Goal: Task Accomplishment & Management: Use online tool/utility

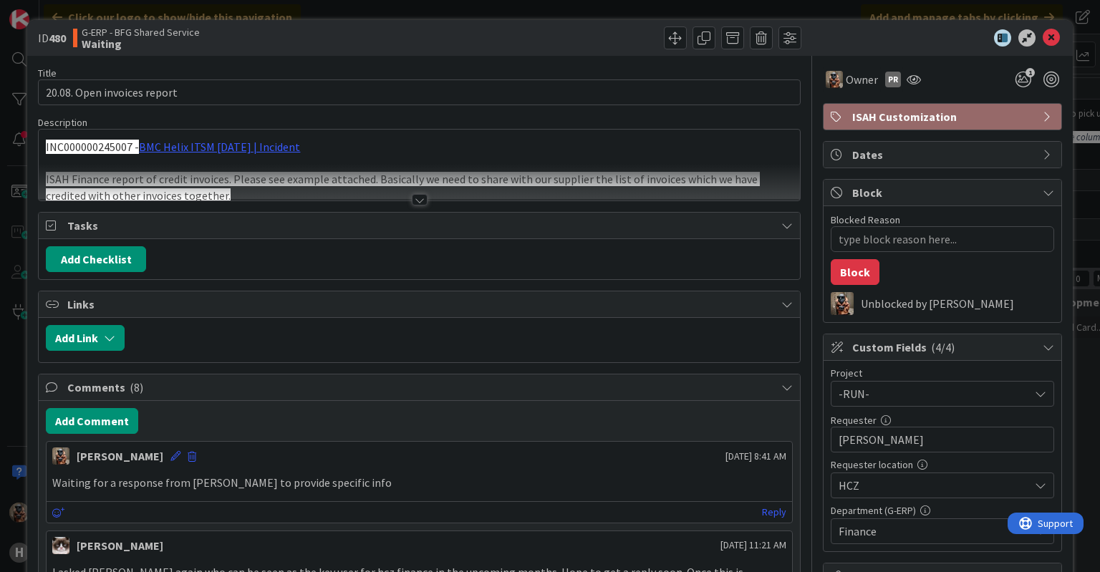
click at [395, 198] on div at bounding box center [419, 182] width 760 height 37
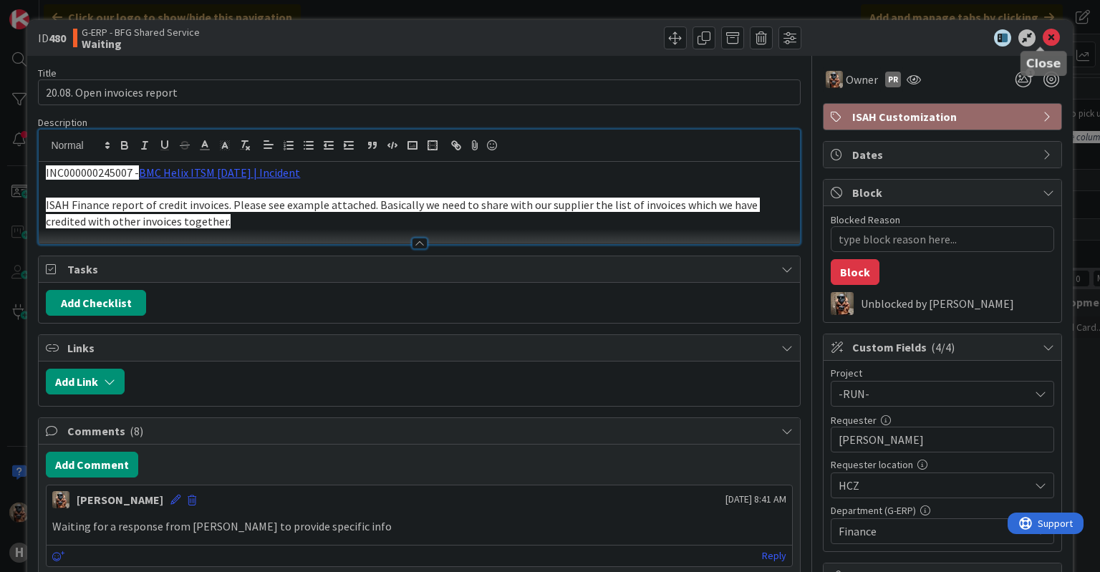
click at [1043, 33] on icon at bounding box center [1051, 37] width 17 height 17
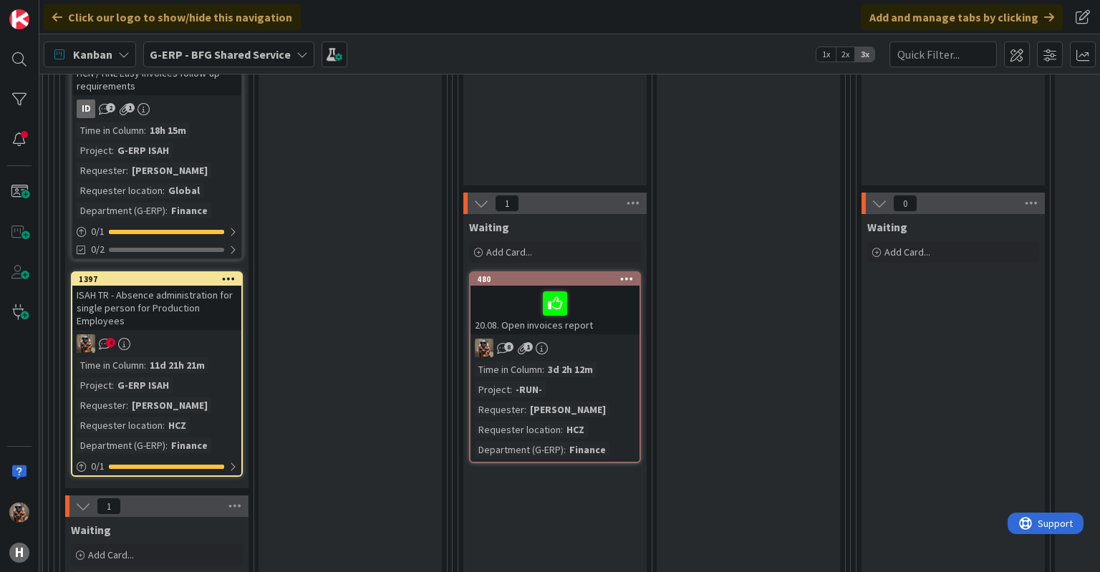
scroll to position [348, 377]
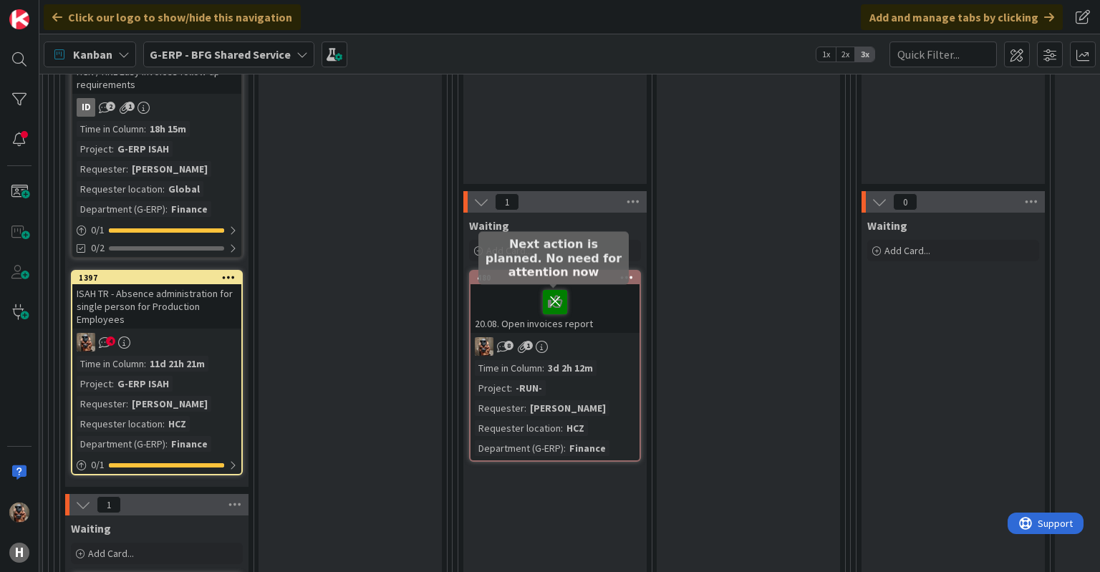
click at [559, 308] on icon at bounding box center [555, 301] width 24 height 23
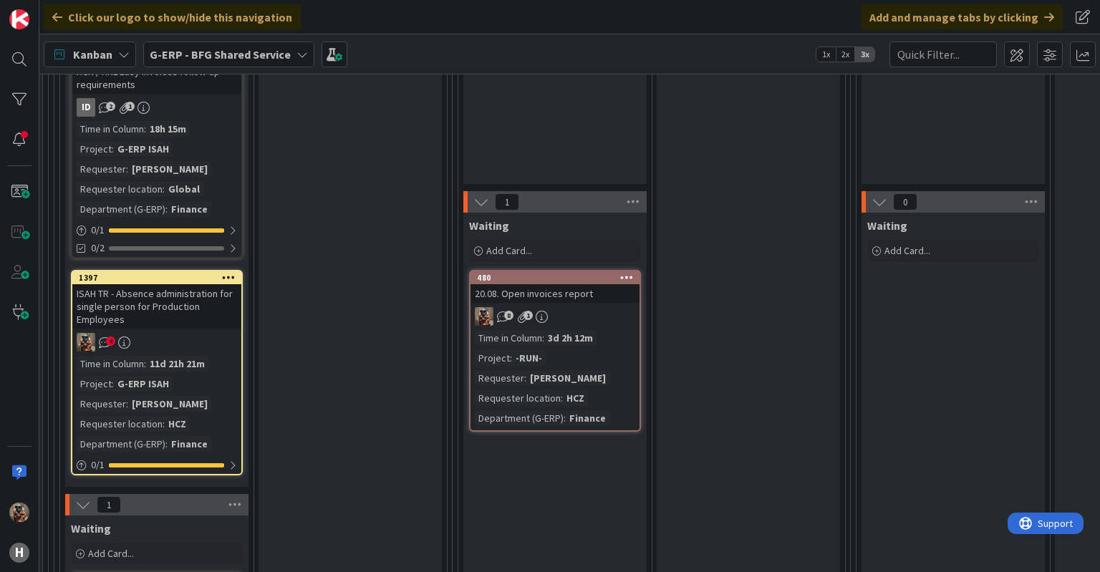
click at [558, 307] on div "8 1" at bounding box center [554, 316] width 169 height 19
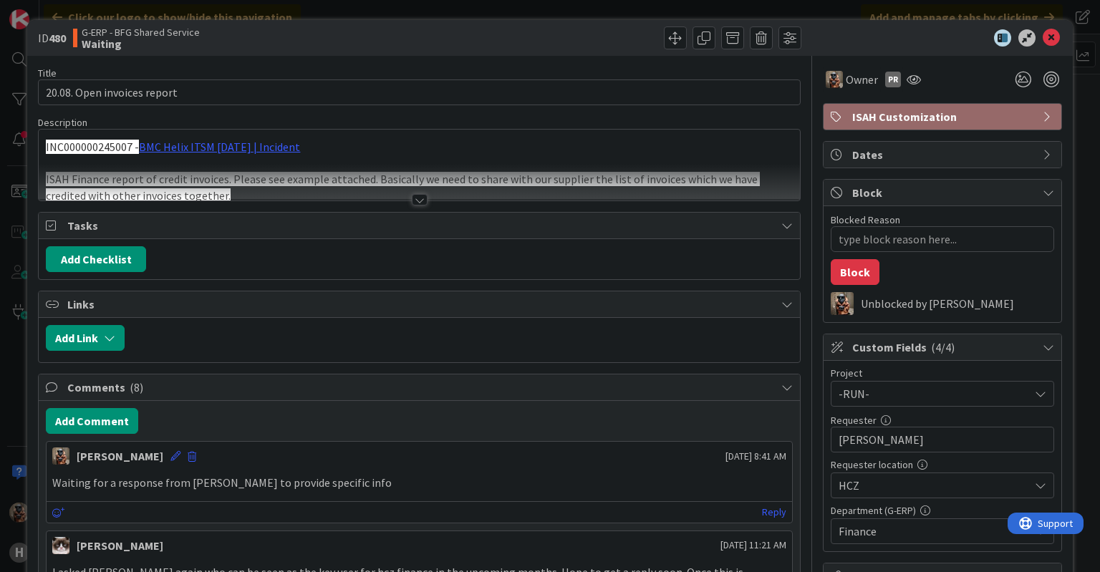
type textarea "x"
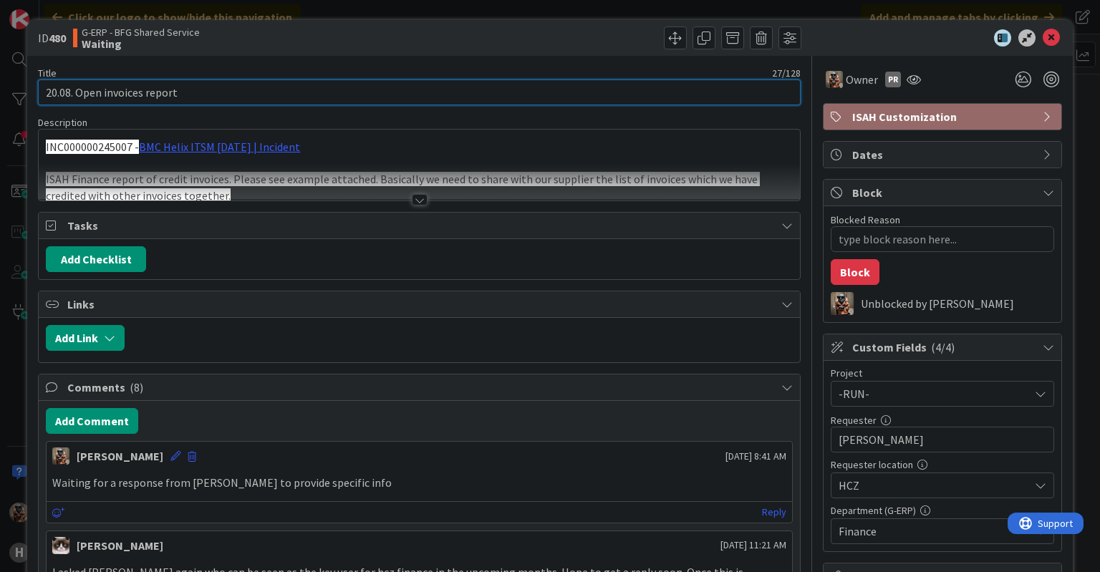
drag, startPoint x: 72, startPoint y: 93, endPoint x: 13, endPoint y: 108, distance: 60.6
click at [13, 108] on div "ID 480 G-ERP - BFG Shared Service Waiting Title 27 / 128 20.08. Open invoices r…" at bounding box center [550, 286] width 1100 height 572
type input ". Open invoices report"
type textarea "x"
type input "Open invoices report"
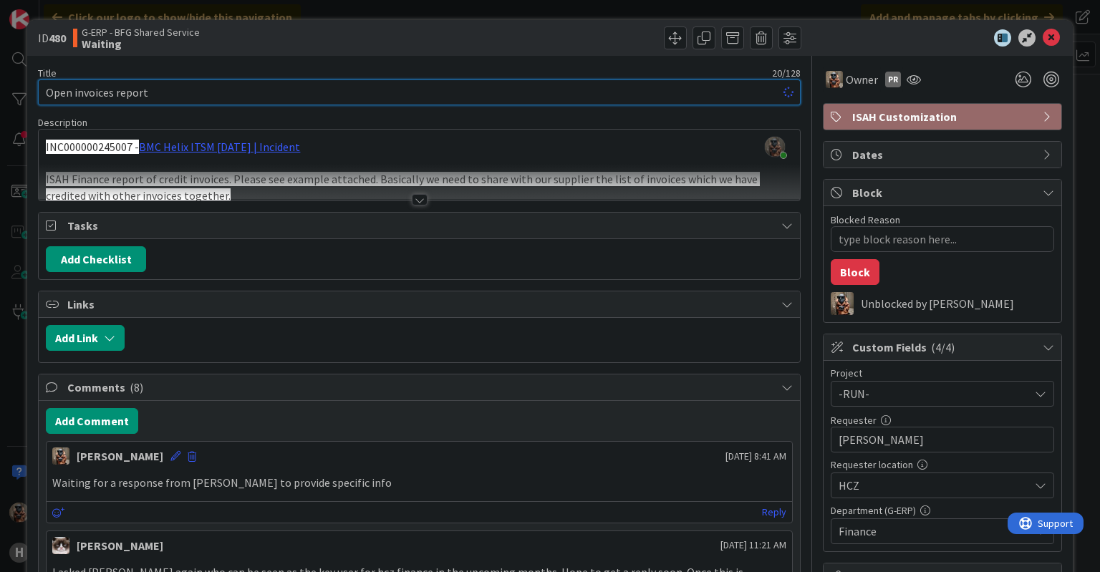
type textarea "x"
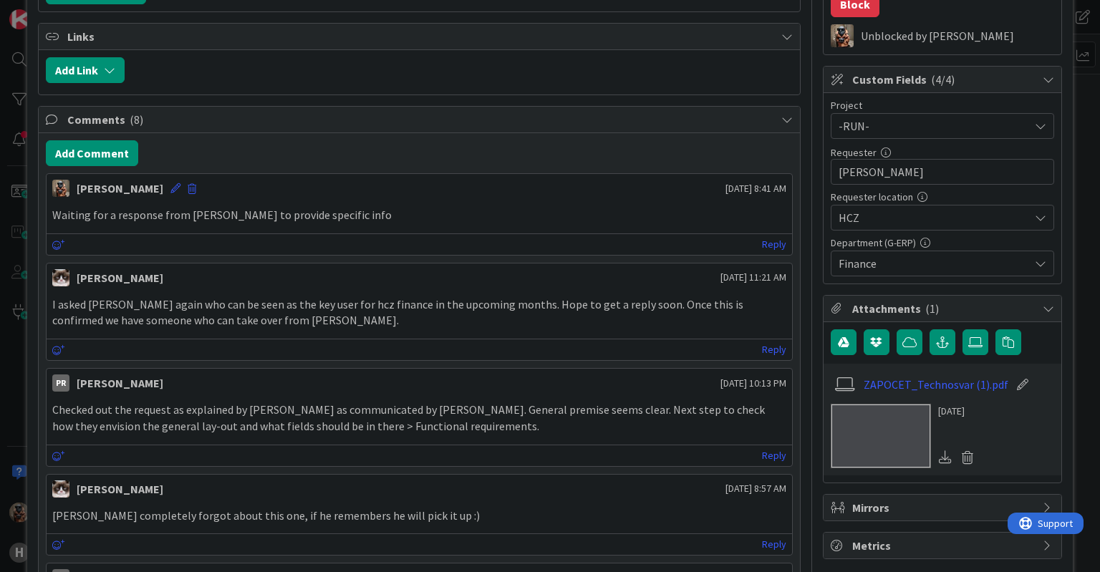
scroll to position [269, 0]
type input "Open invoices report"
click at [120, 145] on button "Add Comment" at bounding box center [92, 153] width 92 height 26
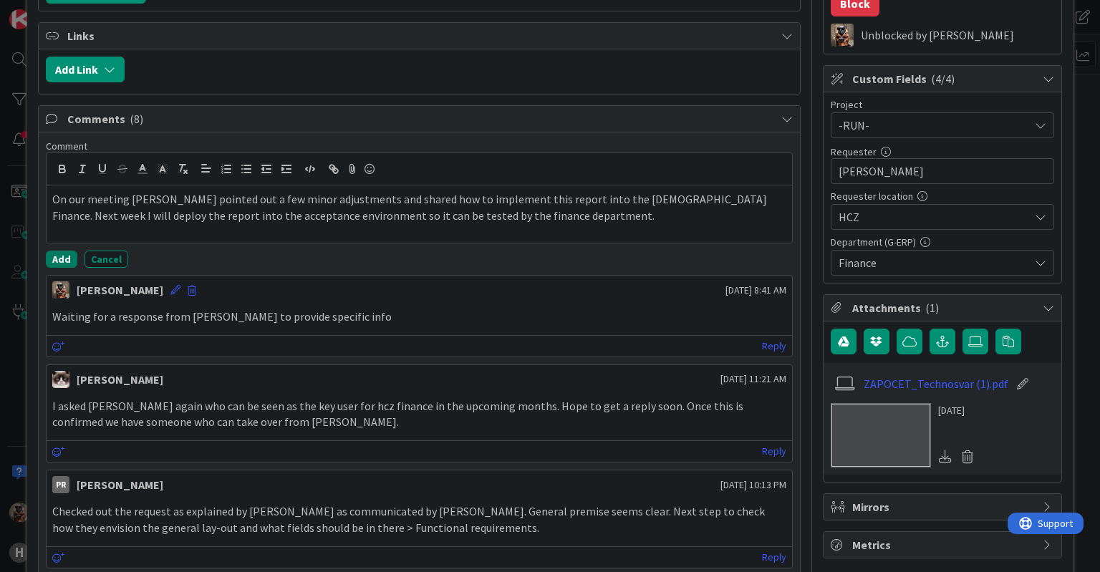
click at [72, 259] on button "Add" at bounding box center [62, 259] width 32 height 17
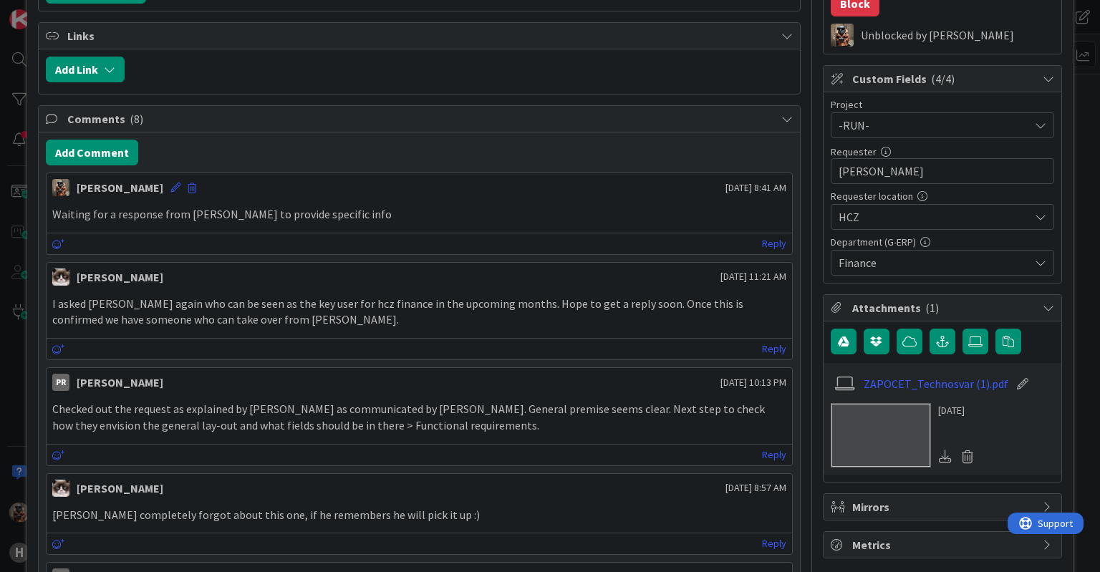
type textarea "x"
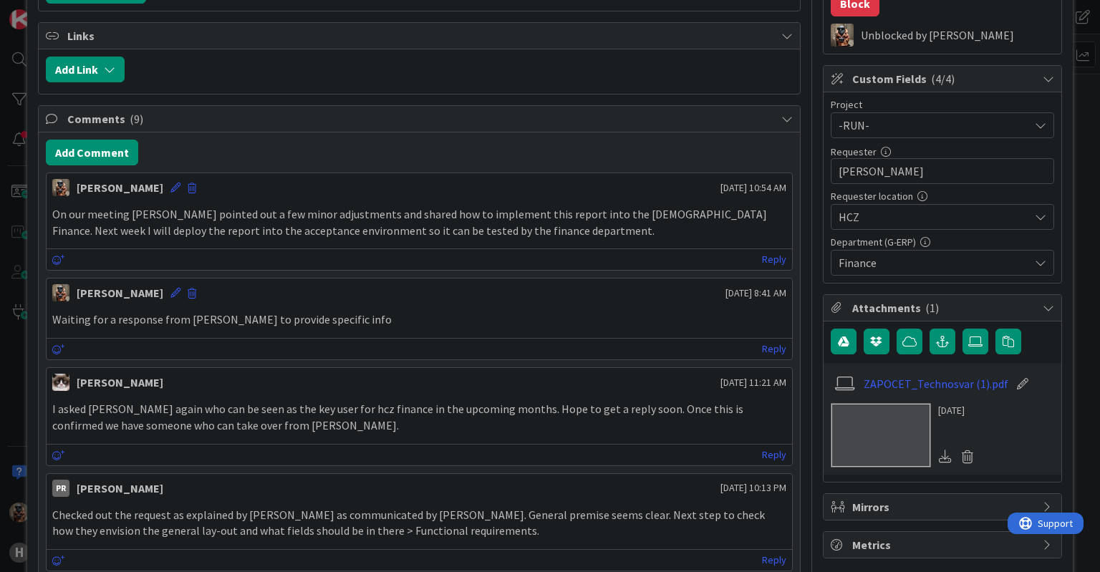
click at [0, 357] on div "ID 480 G-ERP - BFG Shared Service Waiting Title 20 / 128 Open invoices report D…" at bounding box center [550, 286] width 1100 height 572
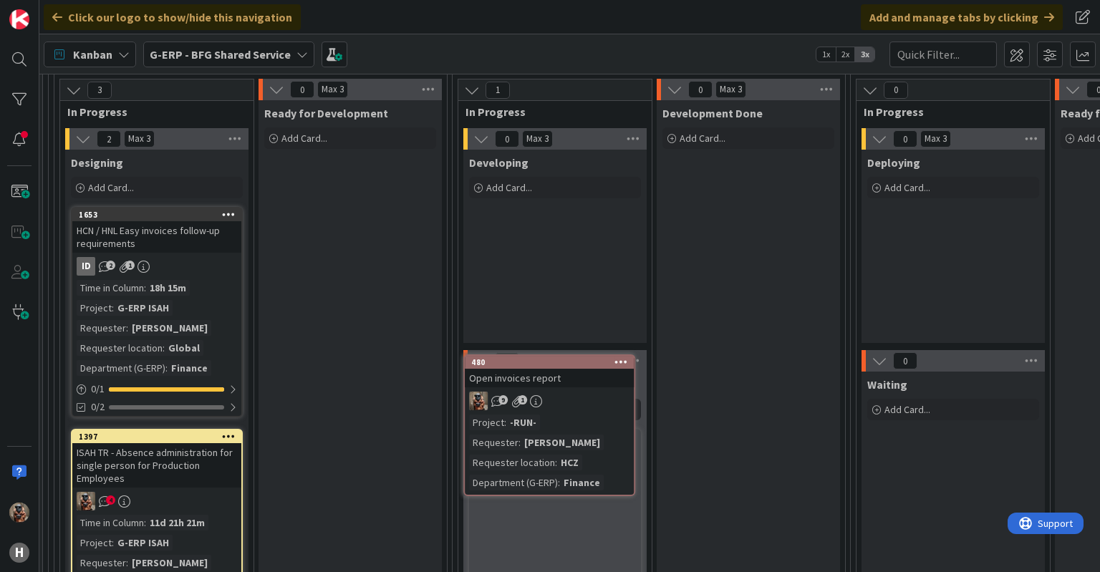
scroll to position [200, 377]
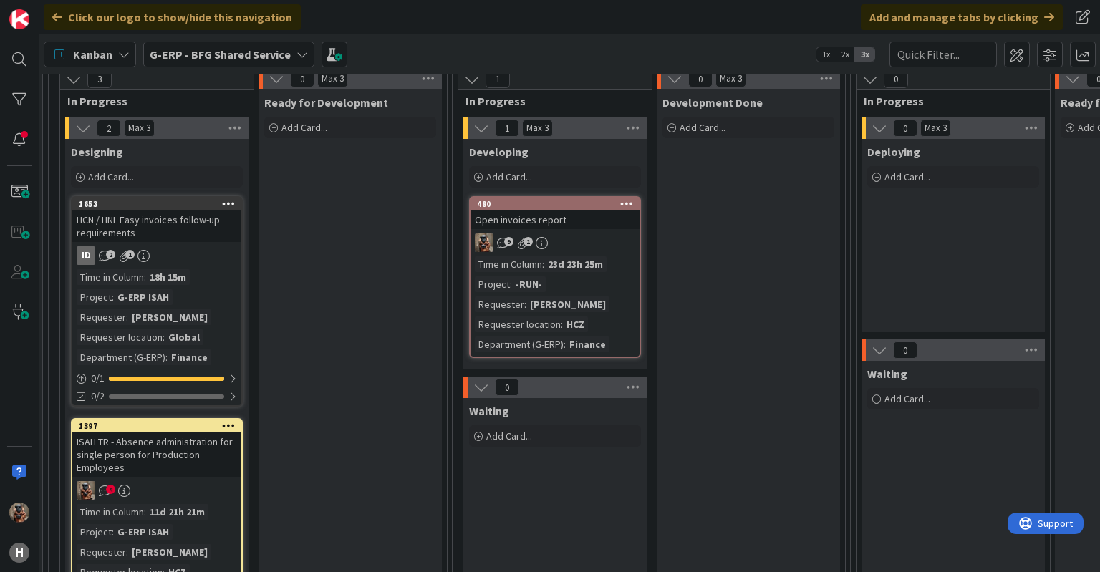
drag, startPoint x: 395, startPoint y: 367, endPoint x: 451, endPoint y: -24, distance: 395.0
drag, startPoint x: 451, startPoint y: -24, endPoint x: 329, endPoint y: 347, distance: 390.4
click at [329, 347] on div "Ready for Development Add Card..." at bounding box center [350, 536] width 183 height 893
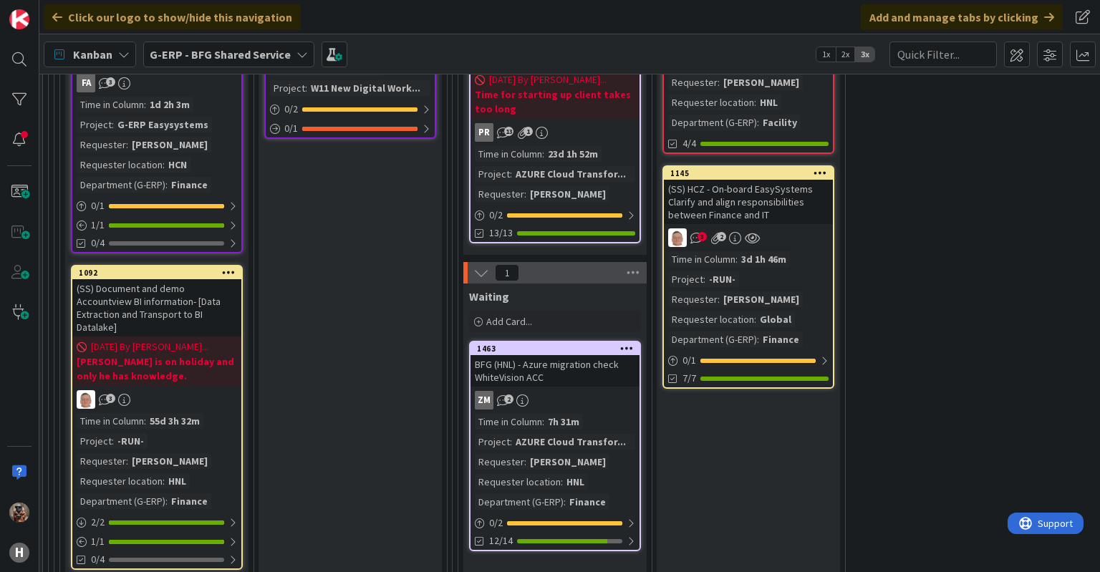
scroll to position [1477, 377]
